Goal: Task Accomplishment & Management: Use online tool/utility

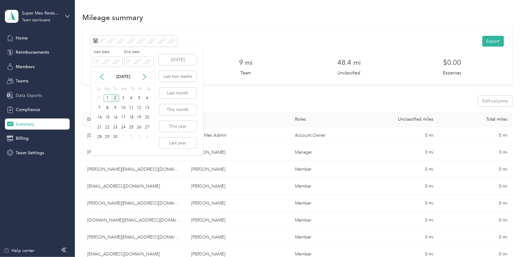
click at [30, 96] on span "Data Exports" at bounding box center [29, 95] width 26 height 6
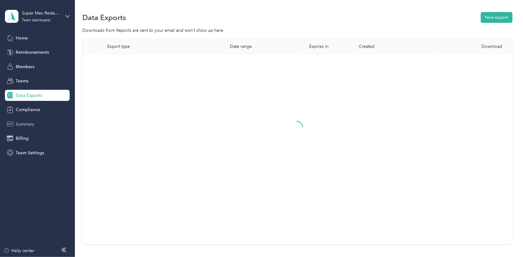
click at [30, 120] on div "Summary" at bounding box center [37, 123] width 65 height 11
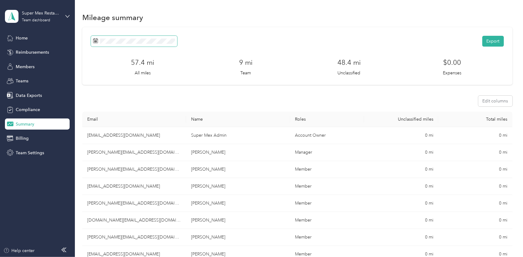
click at [113, 45] on span at bounding box center [134, 41] width 86 height 11
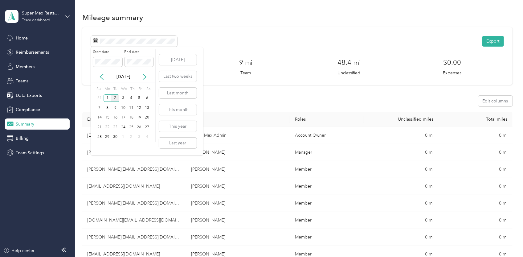
click at [103, 80] on div "Sep 2025" at bounding box center [123, 76] width 64 height 11
click at [102, 77] on icon at bounding box center [102, 77] width 6 height 6
click at [108, 127] on div "18" at bounding box center [107, 127] width 8 height 8
click at [97, 147] on div "31" at bounding box center [99, 147] width 8 height 8
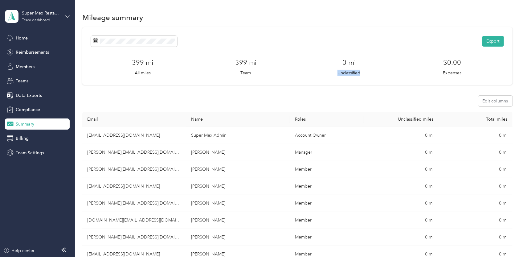
drag, startPoint x: 328, startPoint y: 63, endPoint x: 374, endPoint y: 71, distance: 47.5
click at [374, 71] on div "0 mi Unclassified" at bounding box center [348, 66] width 103 height 19
click at [24, 95] on span "Data Exports" at bounding box center [29, 95] width 26 height 6
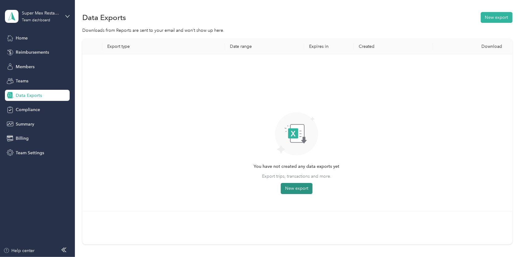
click at [282, 185] on button "New export" at bounding box center [297, 188] width 32 height 11
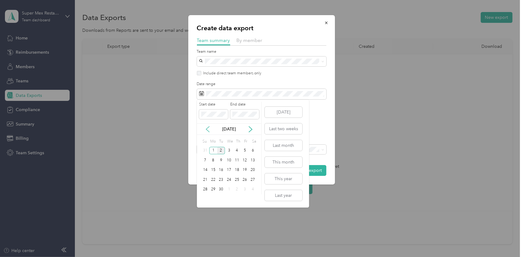
click at [205, 126] on icon at bounding box center [207, 129] width 6 height 6
click at [208, 128] on icon at bounding box center [207, 129] width 6 height 6
click at [249, 130] on icon at bounding box center [250, 129] width 6 height 6
click at [214, 180] on div "18" at bounding box center [213, 180] width 8 height 8
click at [205, 200] on div "31" at bounding box center [205, 199] width 8 height 8
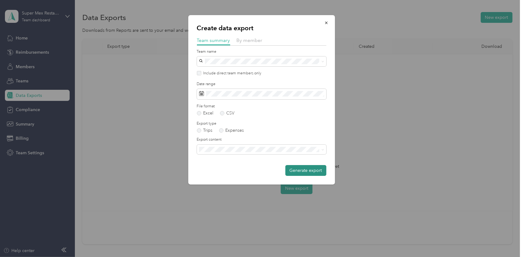
click at [300, 171] on button "Generate export" at bounding box center [305, 170] width 41 height 11
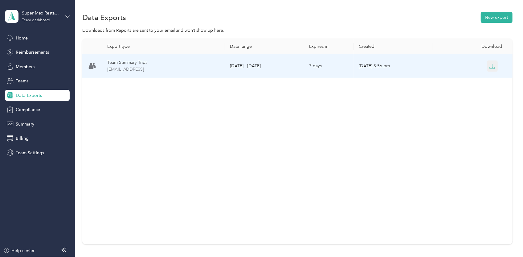
click at [489, 68] on icon "button" at bounding box center [491, 67] width 5 height 1
